Goal: Share content

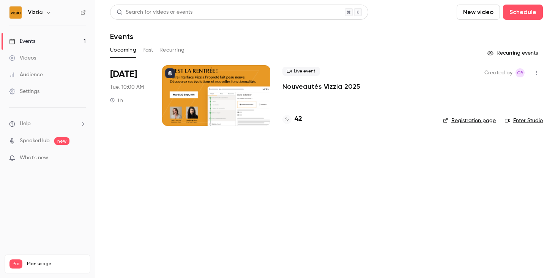
click at [237, 89] on div at bounding box center [216, 95] width 108 height 61
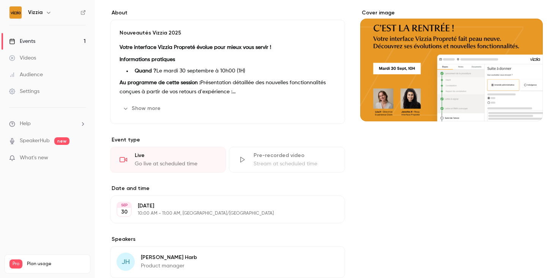
scroll to position [68, 0]
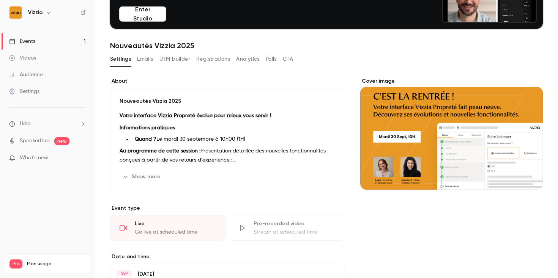
click at [435, 111] on div "Cover image" at bounding box center [451, 133] width 182 height 112
click at [0, 0] on input "Cover image" at bounding box center [0, 0] width 0 height 0
click at [431, 159] on div "Cover image" at bounding box center [451, 133] width 182 height 112
click at [0, 0] on input "Cover image" at bounding box center [0, 0] width 0 height 0
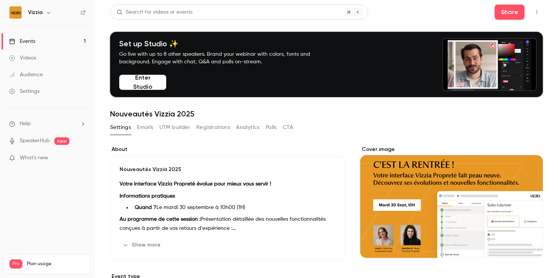
click at [537, 8] on button "button" at bounding box center [536, 12] width 12 height 12
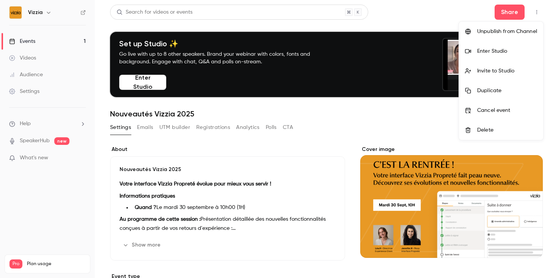
click at [509, 9] on div at bounding box center [279, 139] width 558 height 278
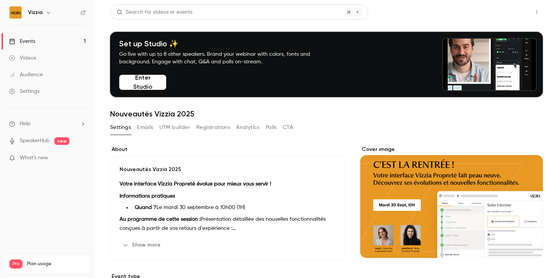
click at [510, 11] on button "Share" at bounding box center [509, 12] width 30 height 15
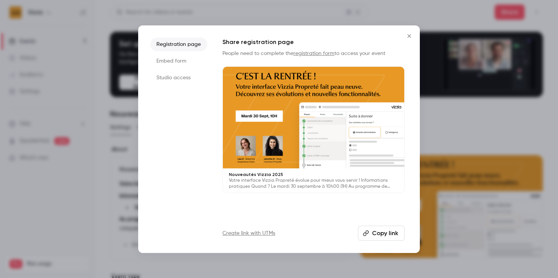
click at [384, 231] on button "Copy link" at bounding box center [381, 233] width 47 height 15
